Goal: Task Accomplishment & Management: Complete application form

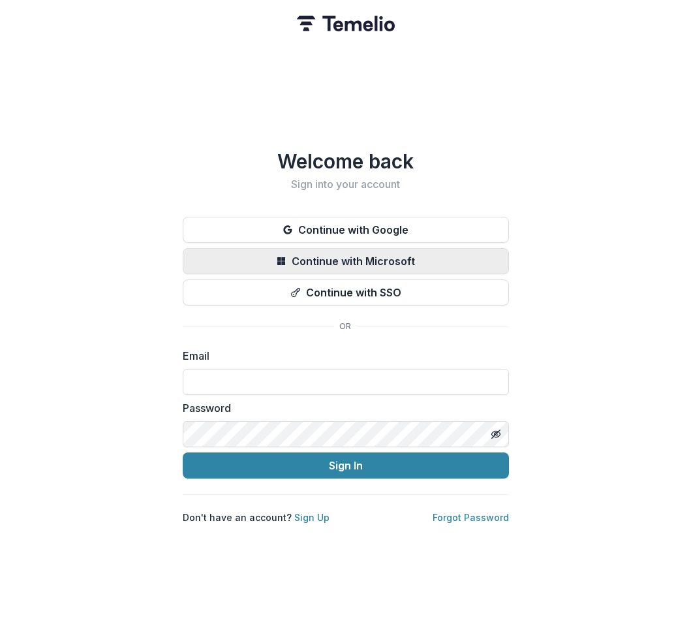
click at [345, 225] on button "Continue with Google" at bounding box center [346, 230] width 326 height 26
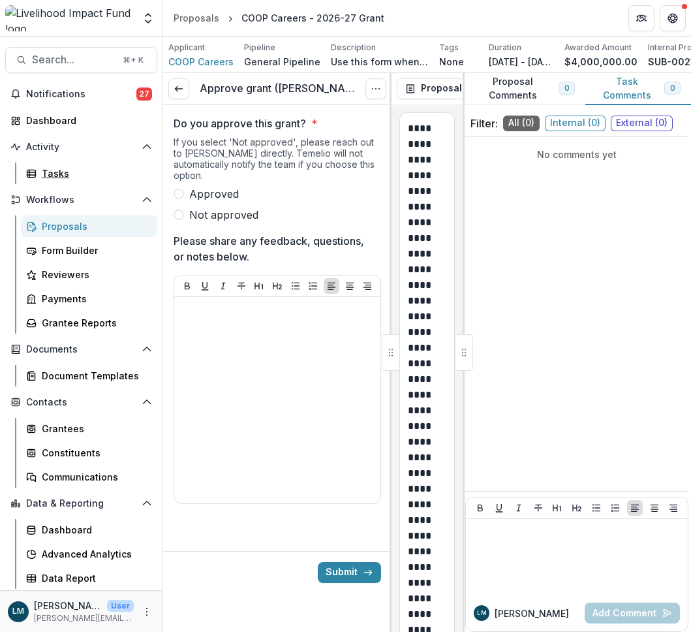
click at [89, 173] on link "Tasks" at bounding box center [89, 174] width 136 height 22
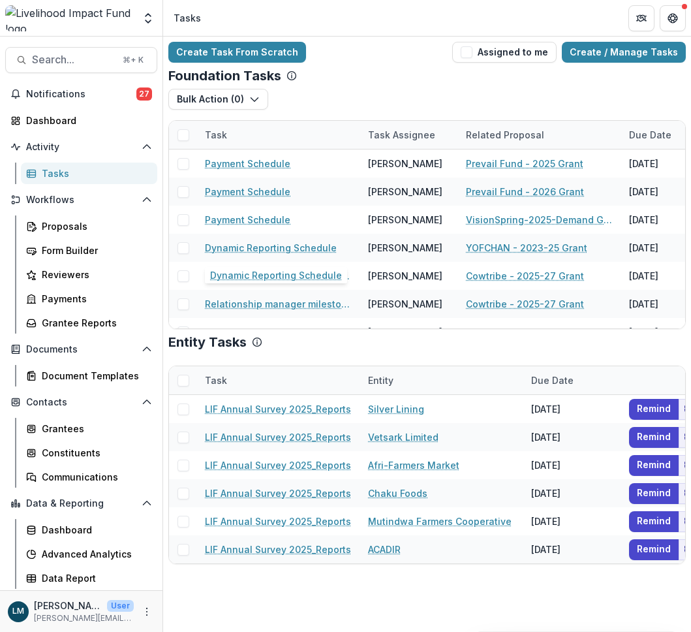
click at [512, 52] on button "Assigned to me" at bounding box center [504, 52] width 104 height 21
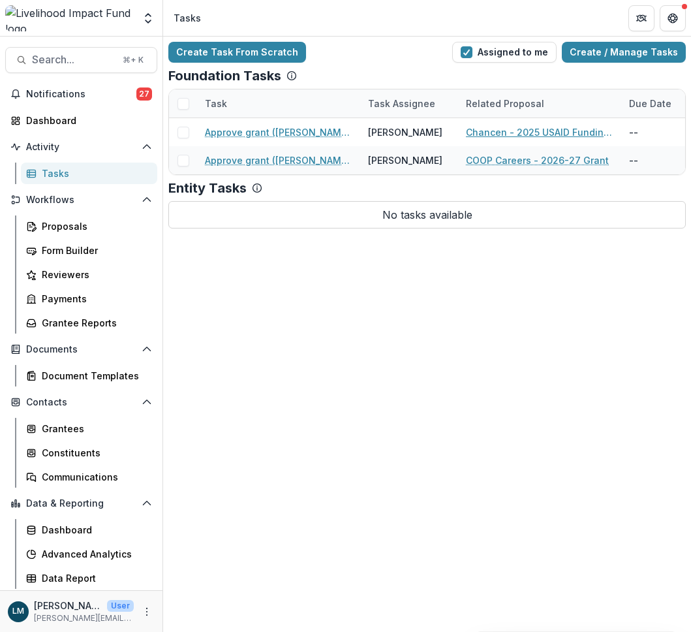
click at [540, 132] on link "Chancen - 2025 USAID Funding Gap" at bounding box center [540, 132] width 148 height 14
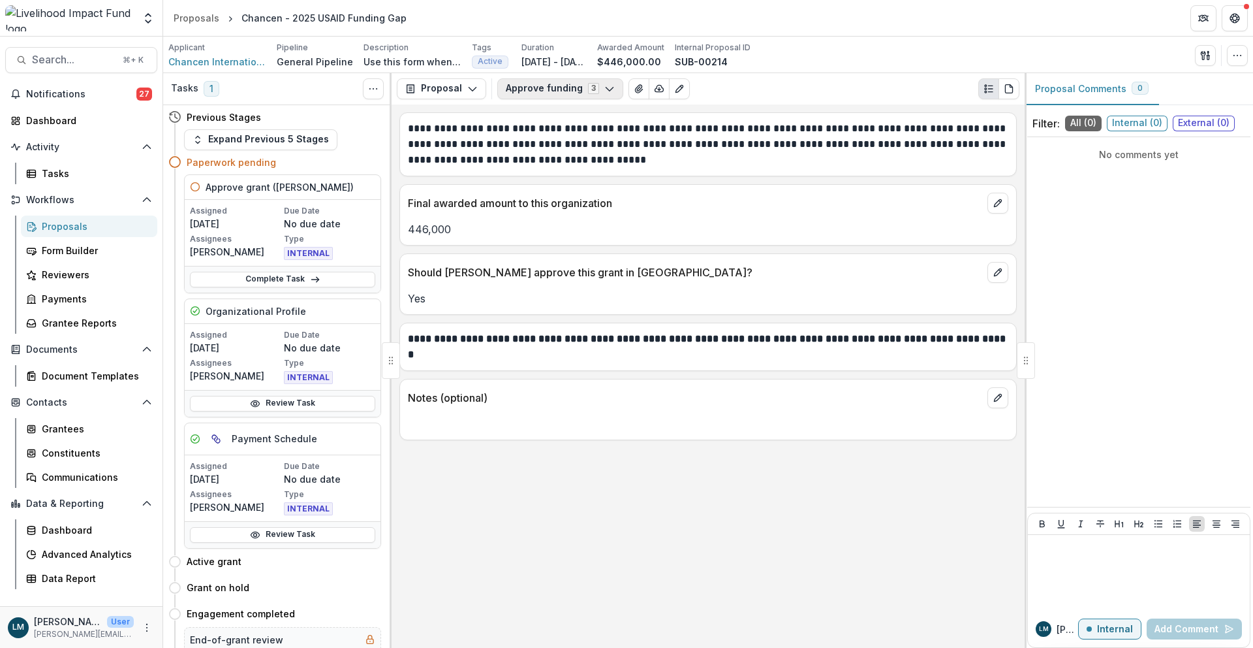
click at [610, 87] on icon "button" at bounding box center [610, 89] width 10 height 10
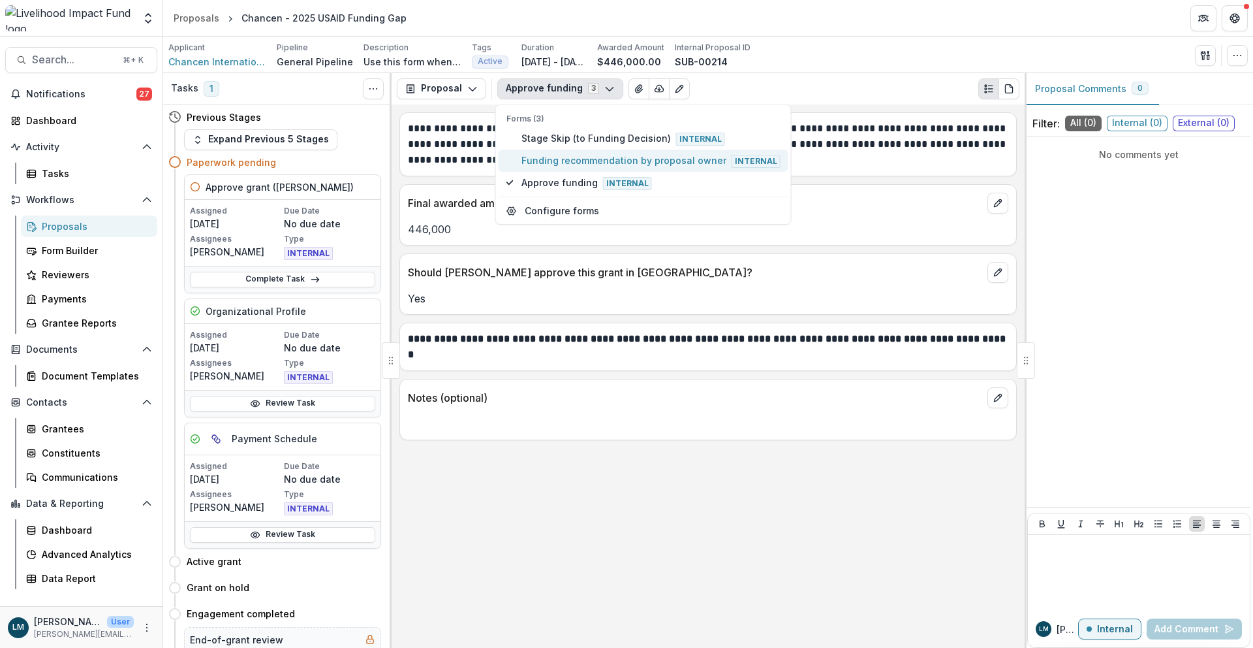
click at [602, 161] on span "Funding recommendation by proposal owner Internal" at bounding box center [651, 160] width 259 height 14
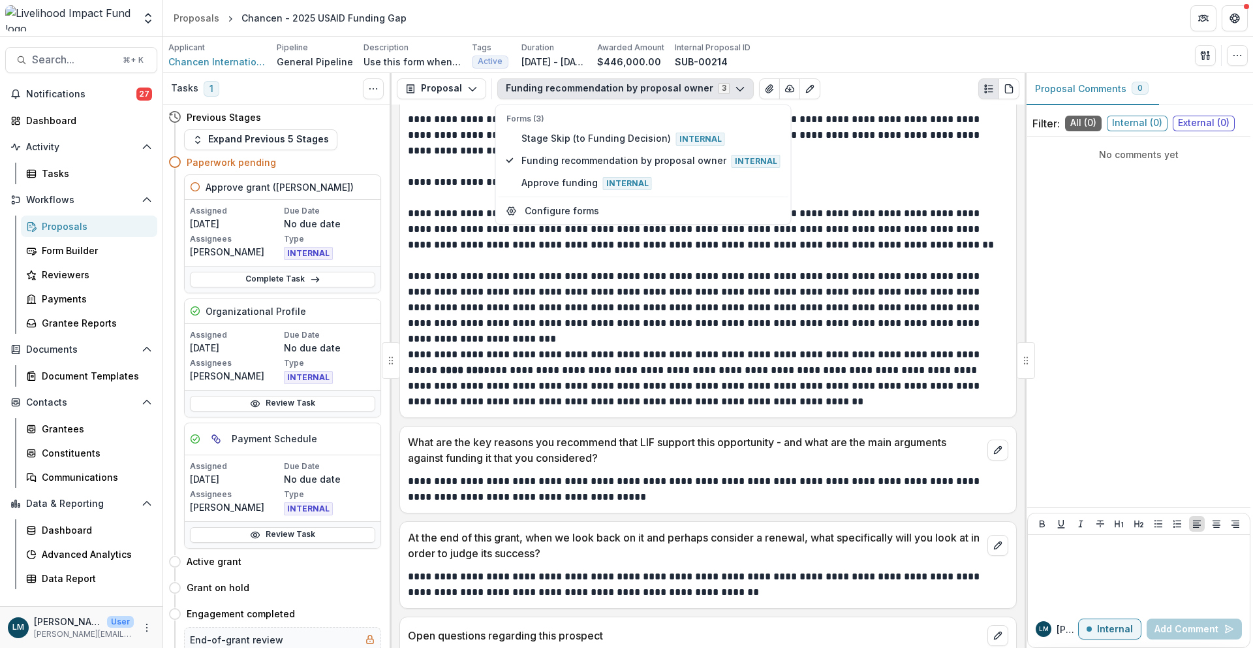
scroll to position [683, 0]
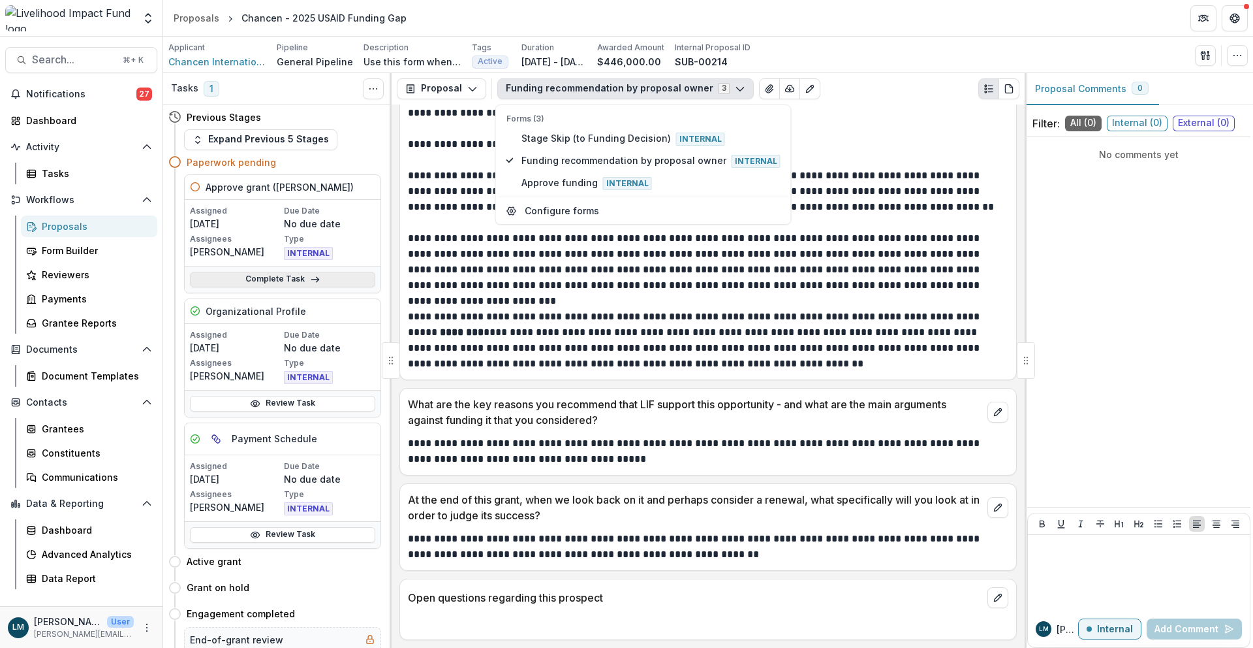
click at [340, 276] on link "Complete Task" at bounding box center [282, 280] width 185 height 16
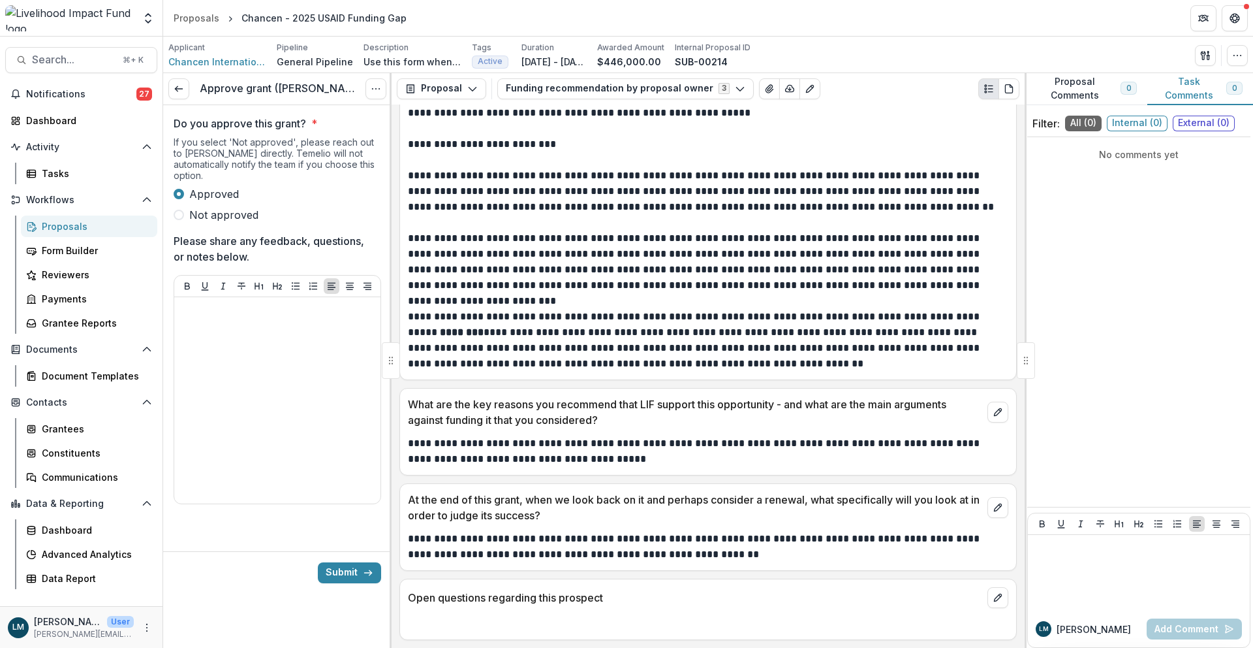
click at [350, 562] on button "Submit" at bounding box center [349, 572] width 63 height 21
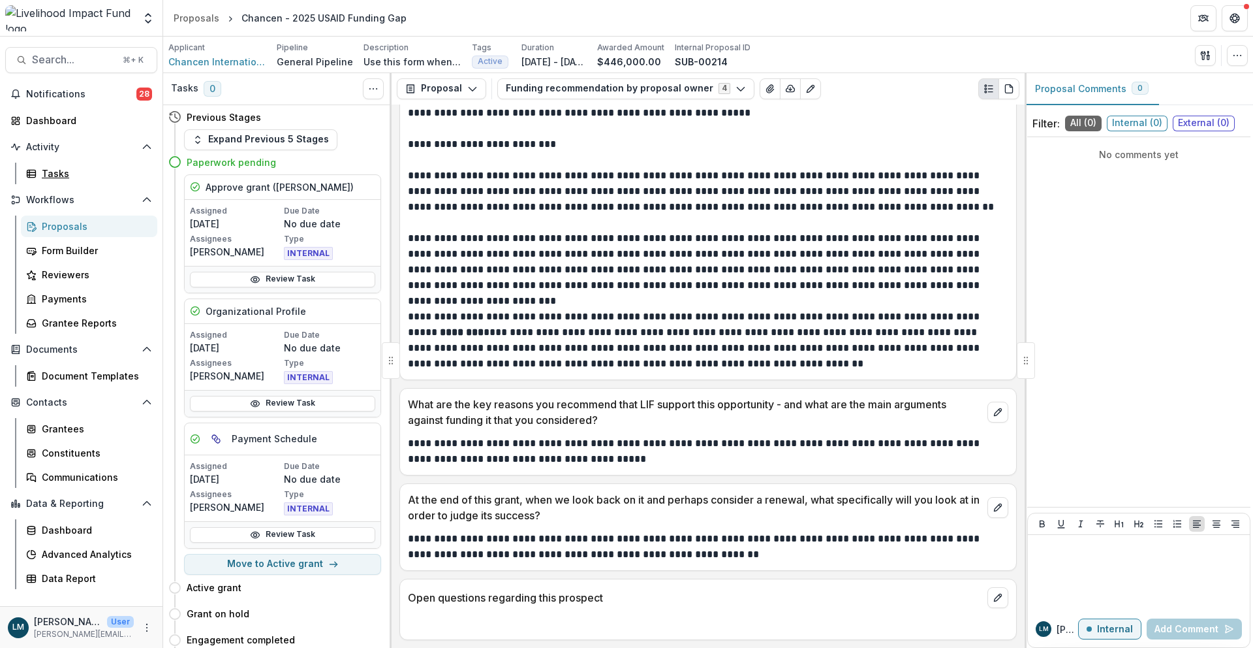
click at [89, 173] on link "Tasks" at bounding box center [89, 174] width 136 height 22
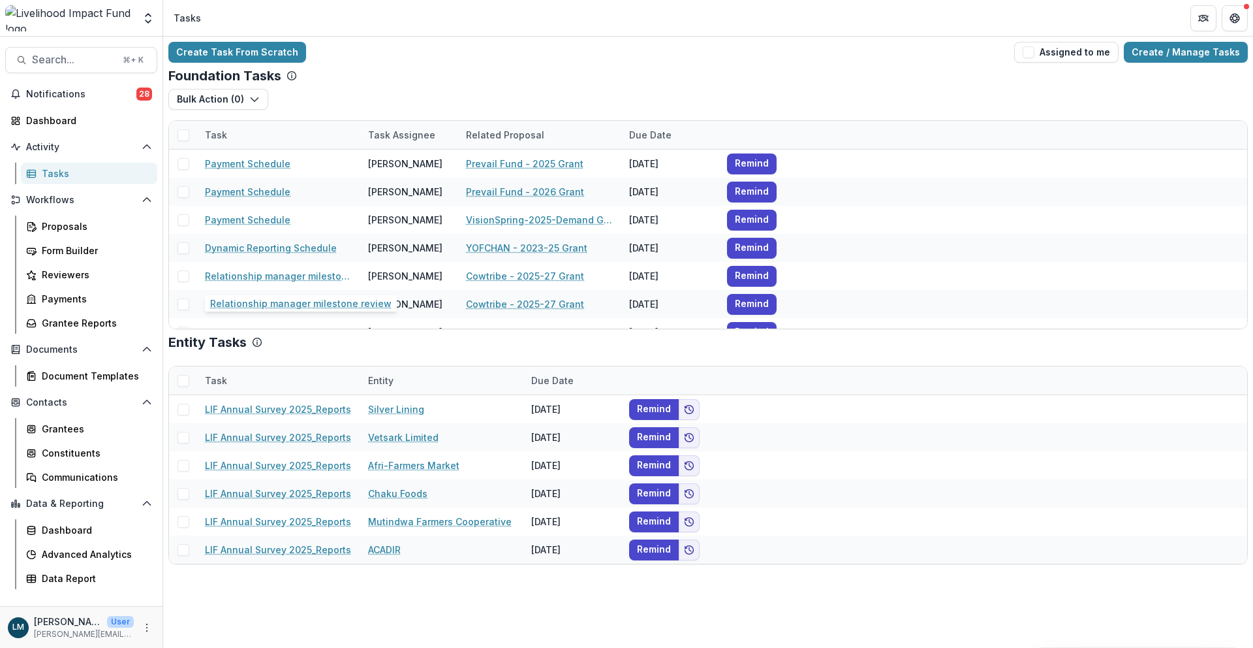
click at [691, 52] on button "Assigned to me" at bounding box center [1067, 52] width 104 height 21
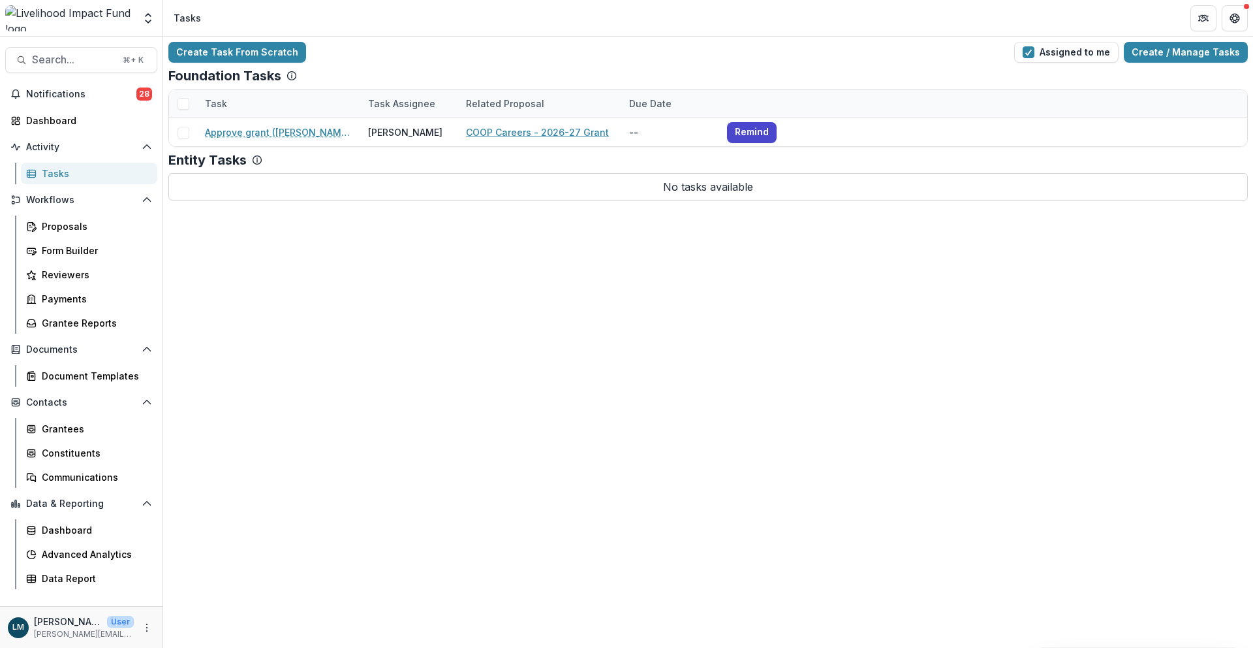
click at [535, 132] on link "COOP Careers - 2026-27 Grant" at bounding box center [537, 132] width 143 height 14
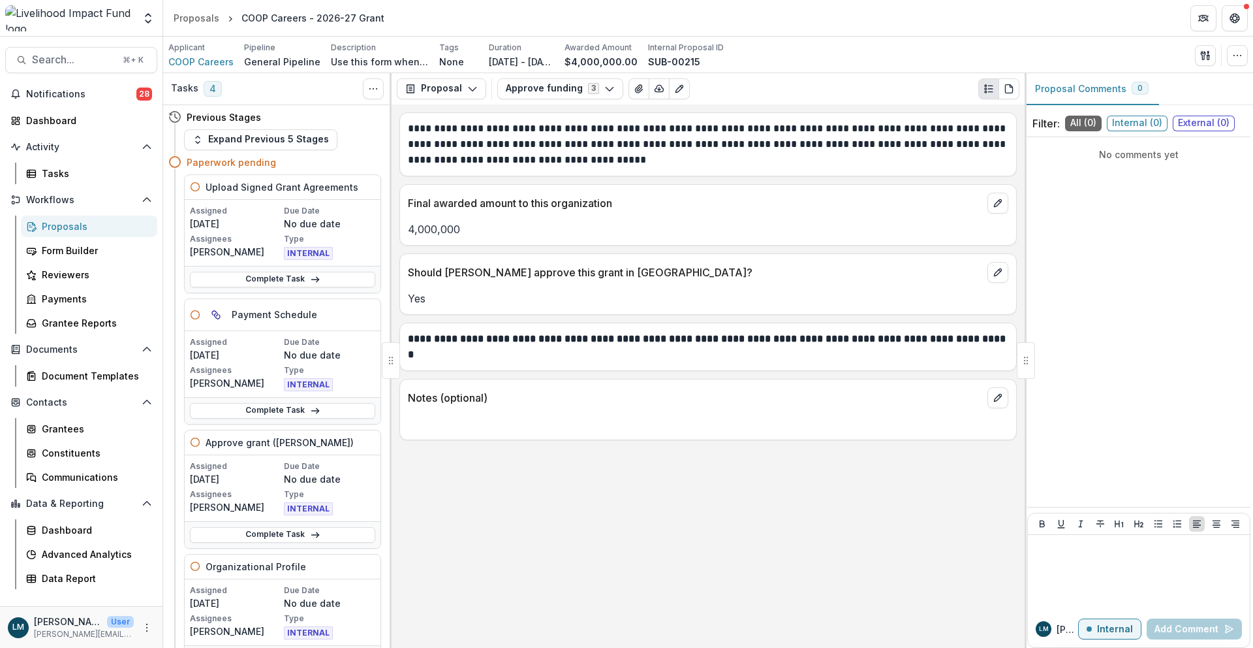
click at [691, 123] on span "External ( 0 )" at bounding box center [1204, 124] width 62 height 16
click at [345, 48] on p "Description" at bounding box center [353, 48] width 45 height 12
click at [557, 88] on button "Approve funding 3" at bounding box center [560, 88] width 126 height 21
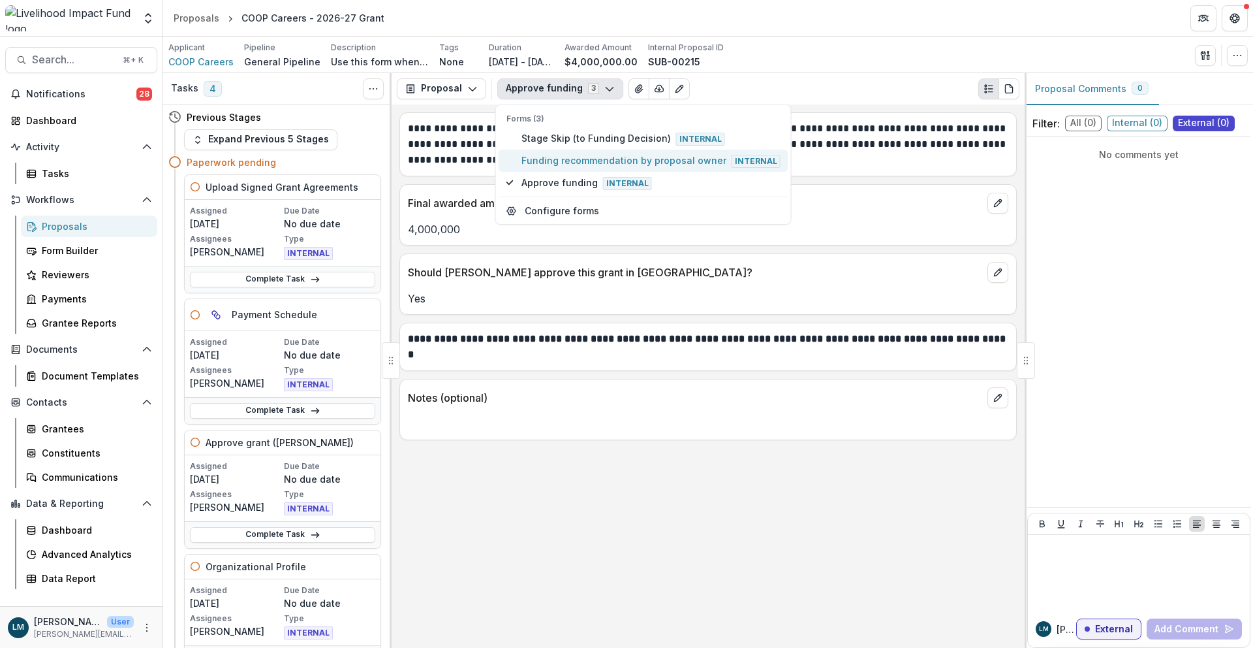
click at [575, 160] on span "Funding recommendation by proposal owner Internal" at bounding box center [651, 160] width 259 height 14
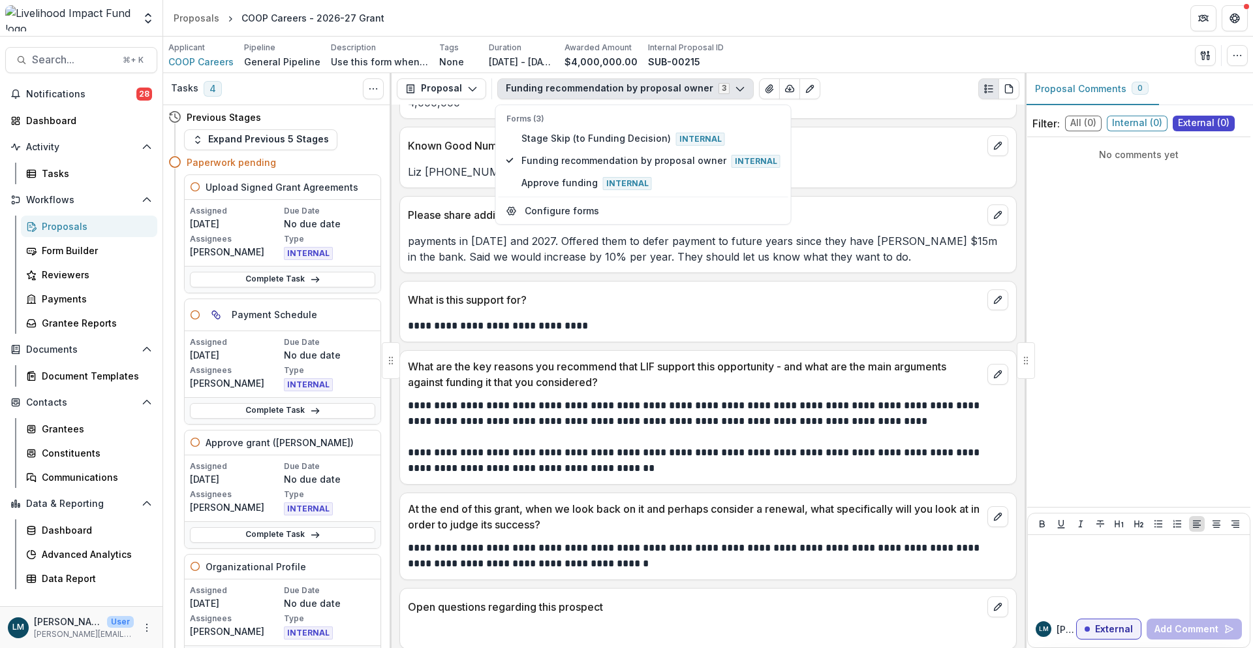
scroll to position [479, 0]
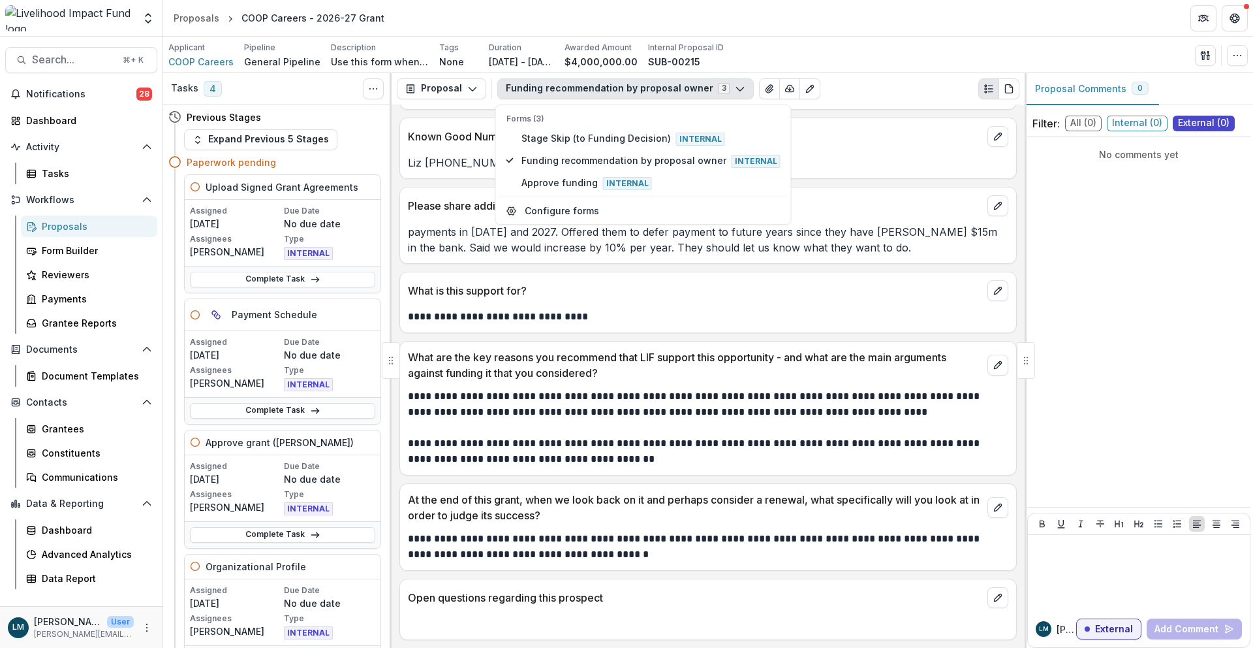
click at [281, 279] on link "Complete Task" at bounding box center [282, 280] width 185 height 16
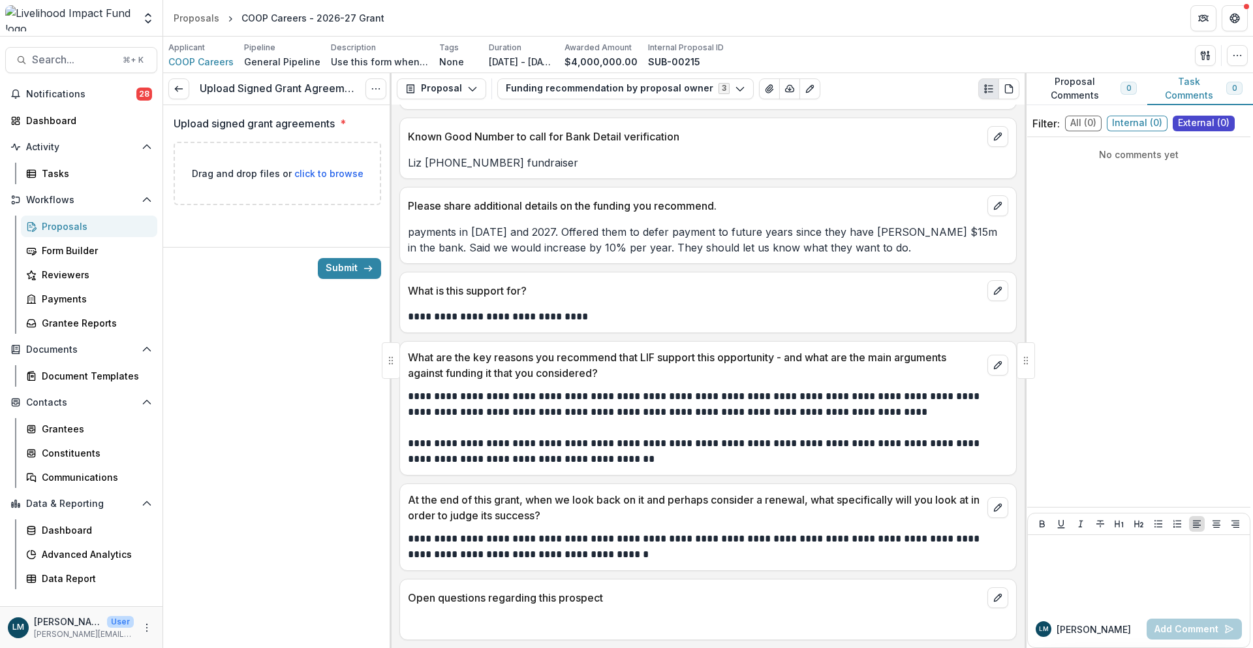
click at [187, 123] on p "Upload signed grant agreements" at bounding box center [254, 124] width 161 height 16
click at [178, 82] on link at bounding box center [178, 88] width 21 height 21
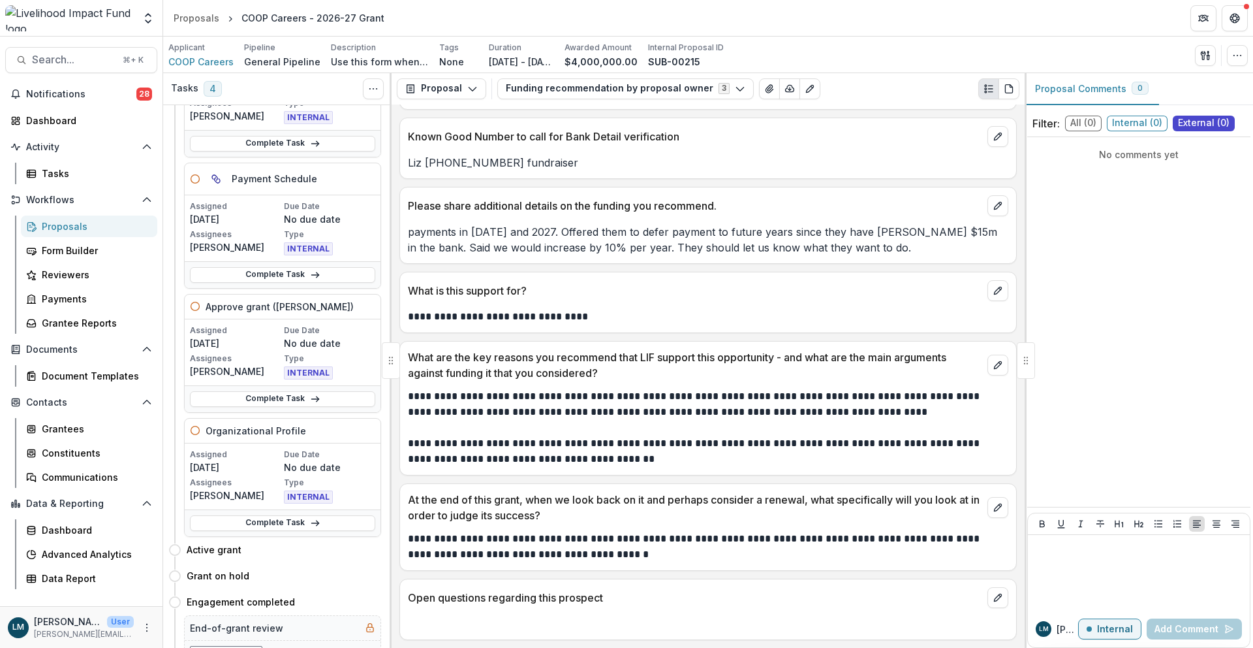
scroll to position [143, 0]
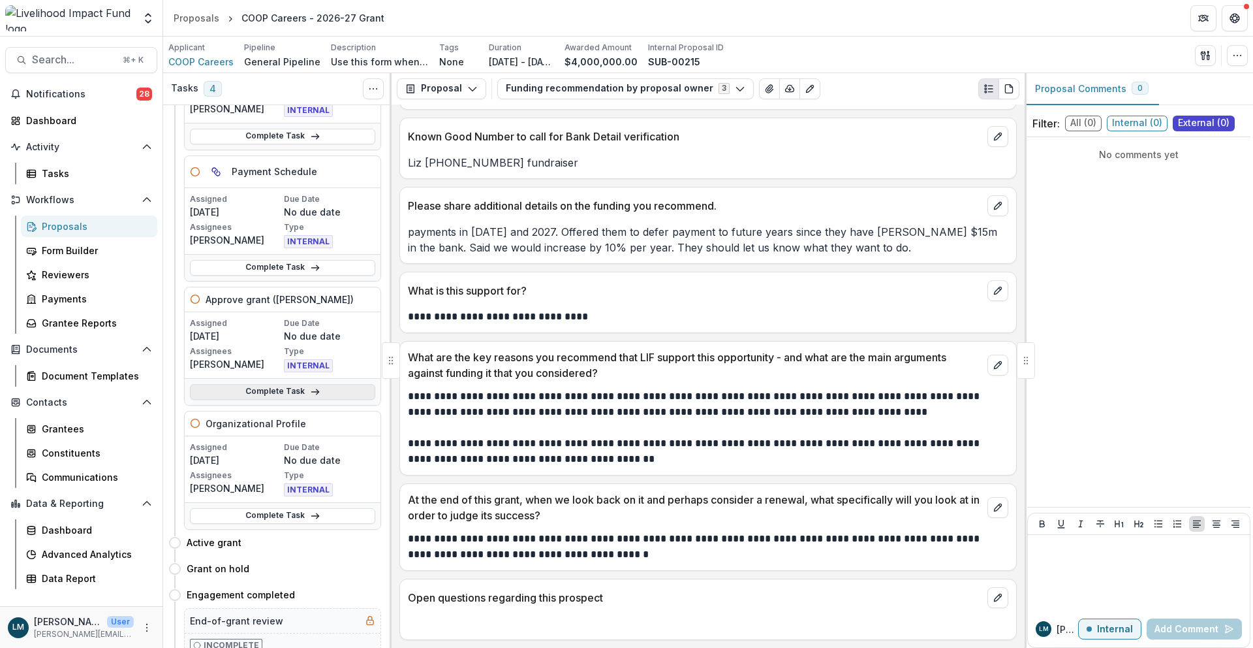
click at [277, 386] on link "Complete Task" at bounding box center [282, 392] width 185 height 16
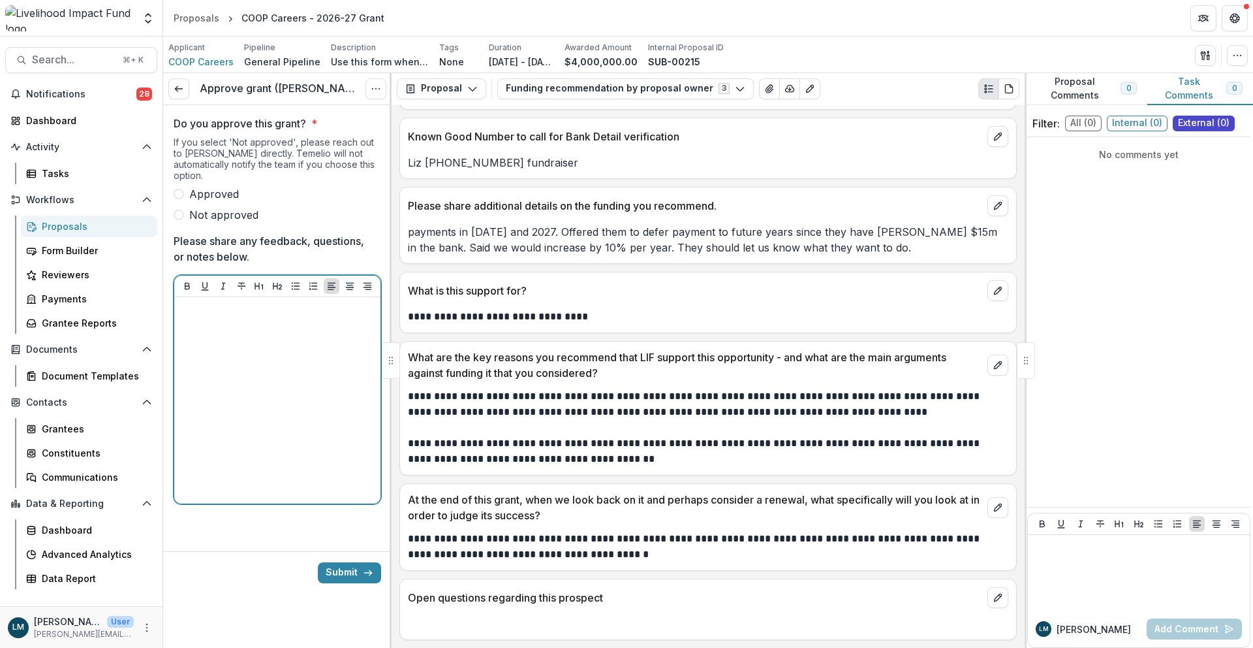
click at [262, 326] on div at bounding box center [278, 400] width 196 height 196
click at [253, 312] on div at bounding box center [278, 400] width 196 height 196
click at [275, 302] on p "**********" at bounding box center [278, 316] width 196 height 29
click at [337, 314] on p "**********" at bounding box center [278, 316] width 196 height 29
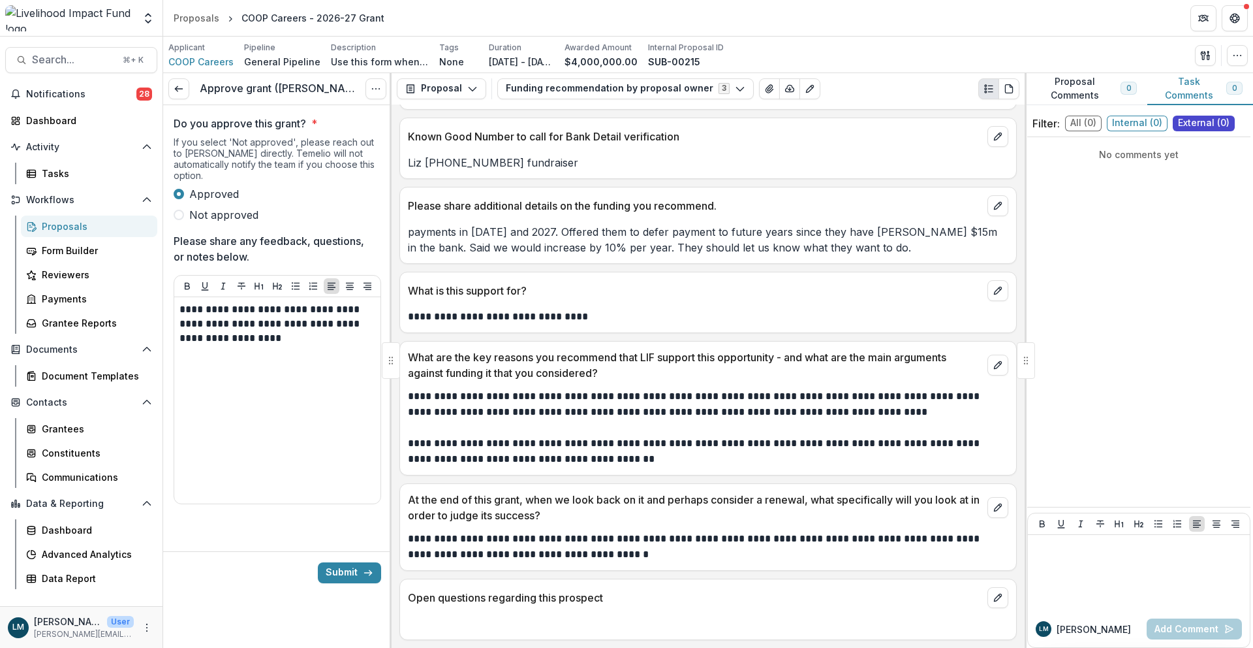
click at [350, 562] on button "Submit" at bounding box center [349, 572] width 63 height 21
